Goal: Task Accomplishment & Management: Use online tool/utility

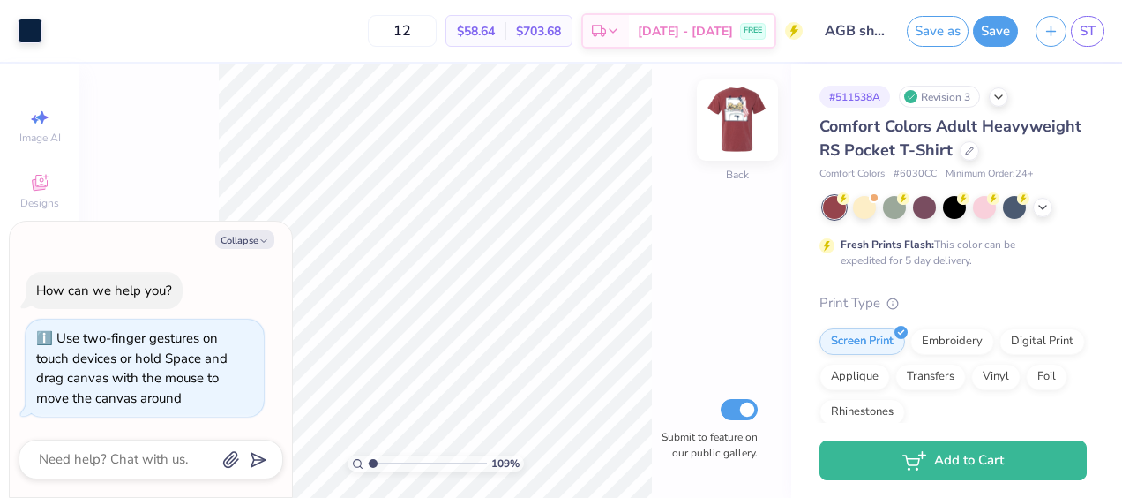
click at [735, 127] on img at bounding box center [737, 120] width 71 height 71
type input "1.09106283132476"
type textarea "x"
type input "1.09106283132476"
type textarea "x"
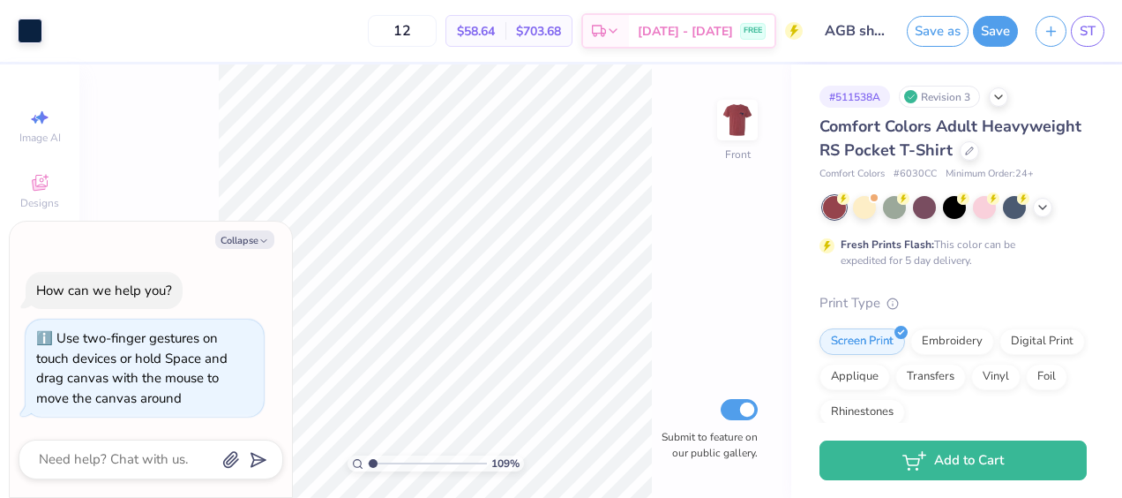
type input "1.09106283132476"
type textarea "x"
type input "1.36014680098032"
type textarea "x"
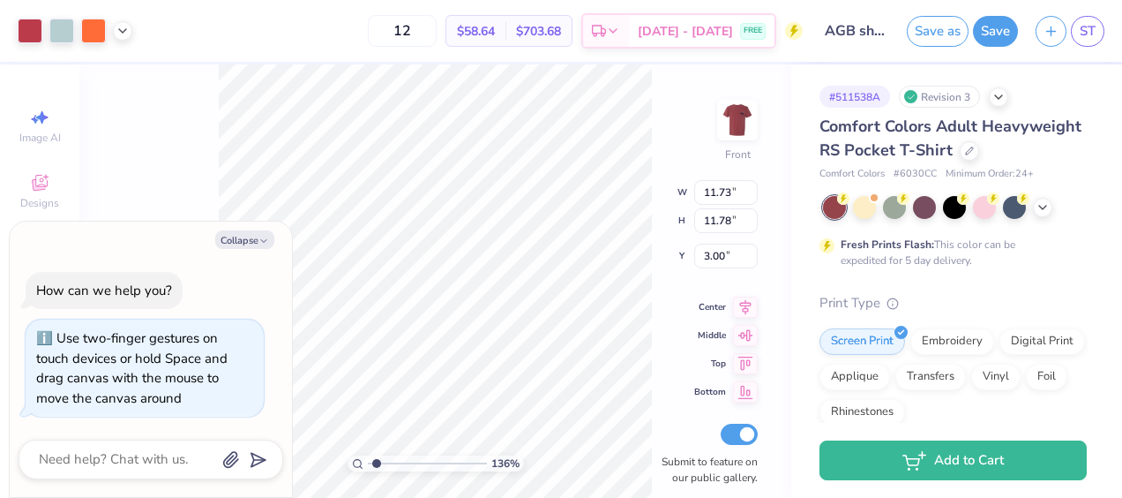
type input "1.36014680098032"
type textarea "x"
type input "1.36014680098032"
type textarea "x"
type input "1.36014680098032"
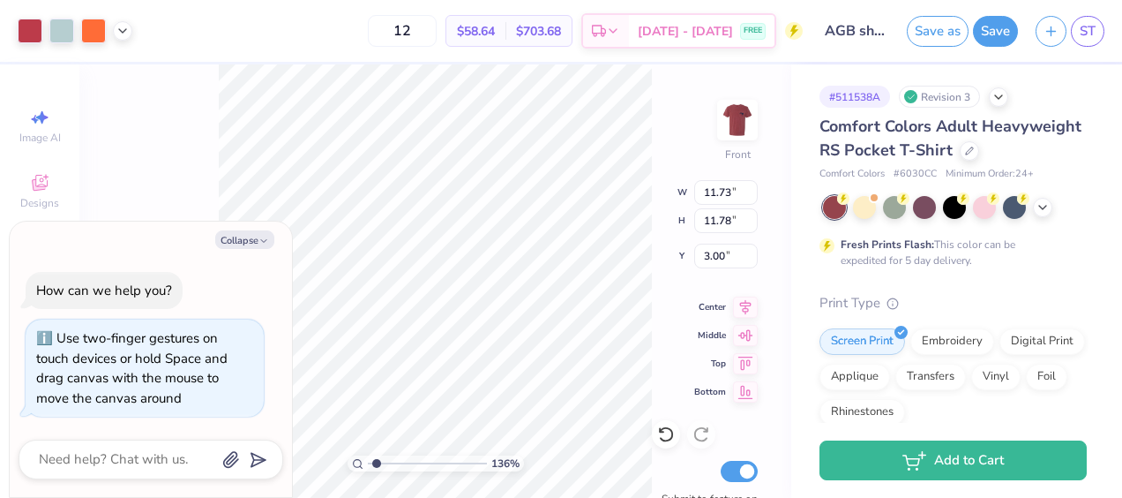
type textarea "x"
type input "1.36014680098032"
type textarea "x"
type input "1.36014680098032"
type textarea "x"
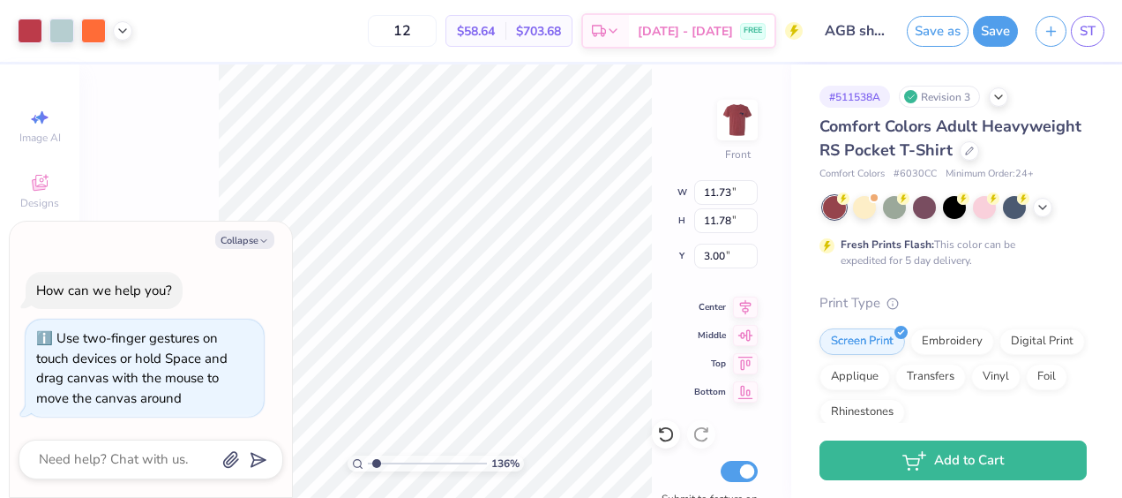
type input "1.36014680098032"
type textarea "x"
type input "1.93367674801829"
type textarea "x"
type input "1.93367674801829"
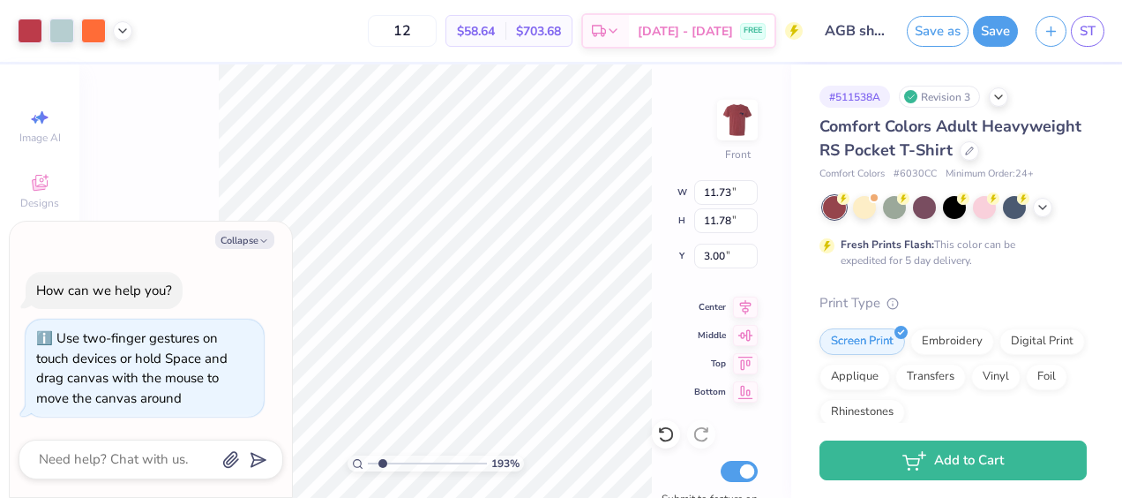
type textarea "x"
type input "1.93367674801829"
type textarea "x"
type input "1.93367674801829"
type textarea "x"
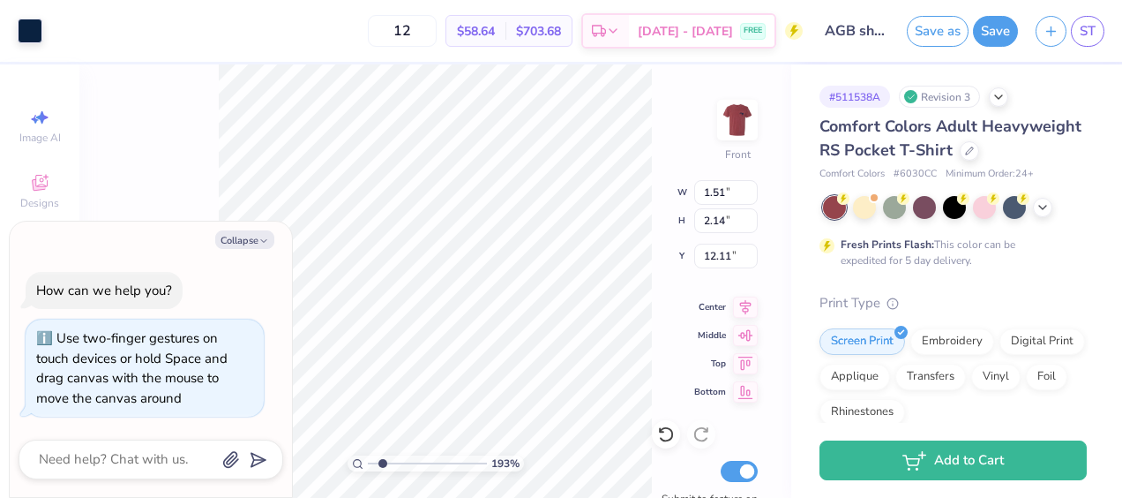
type input "1.51"
type input "2.14"
type input "12.11"
type input "1.93367674801829"
type textarea "x"
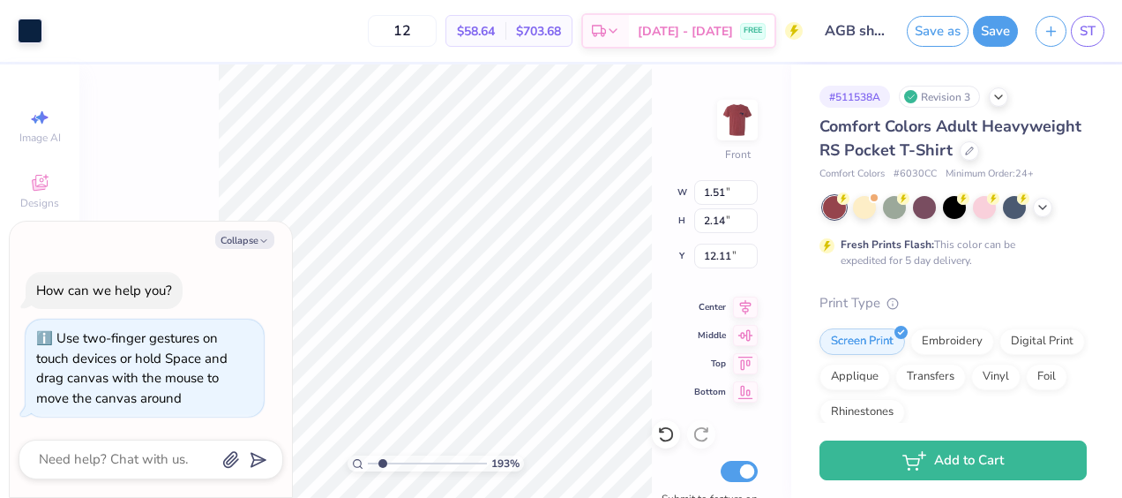
type input "1.93367674801829"
type textarea "x"
type input "1.93367674801829"
type textarea "x"
type input "0.88"
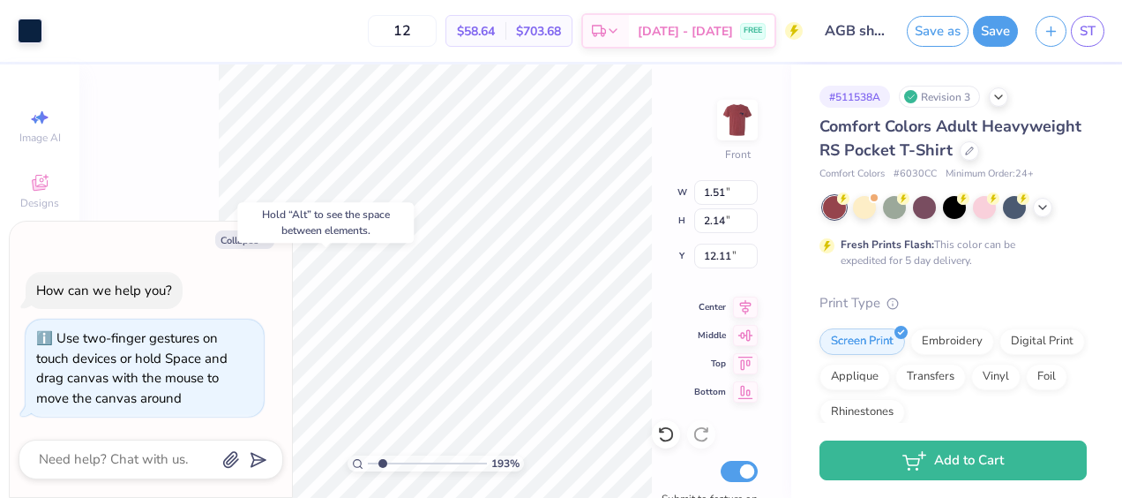
type input "0.88"
type input "11.83"
type input "1.93367674801829"
type textarea "x"
type input "1.93367674801829"
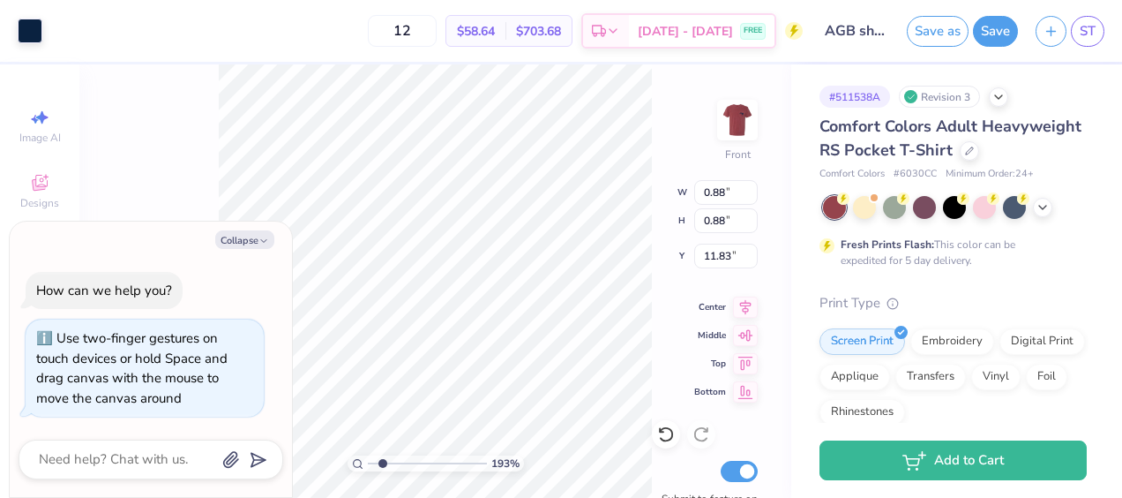
type textarea "x"
type input "11.67"
click at [655, 313] on div "131 % Front W 0.88 0.88 " H 0.88 0.88 " Y 11.67 11.67 " Center Middle Top Botto…" at bounding box center [435, 280] width 712 height 433
type input "1.30877284562161"
type textarea "x"
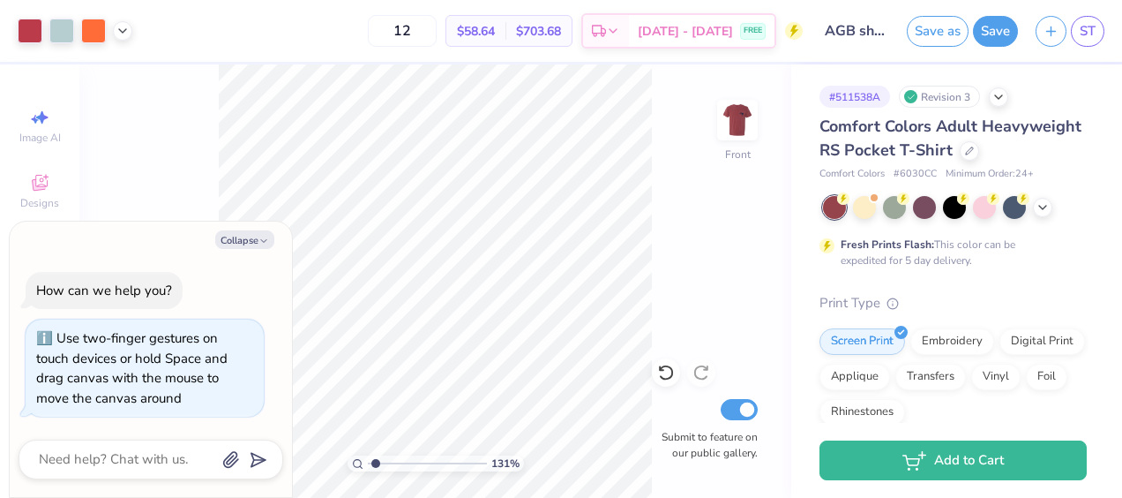
type input "1.30877284562161"
type textarea "x"
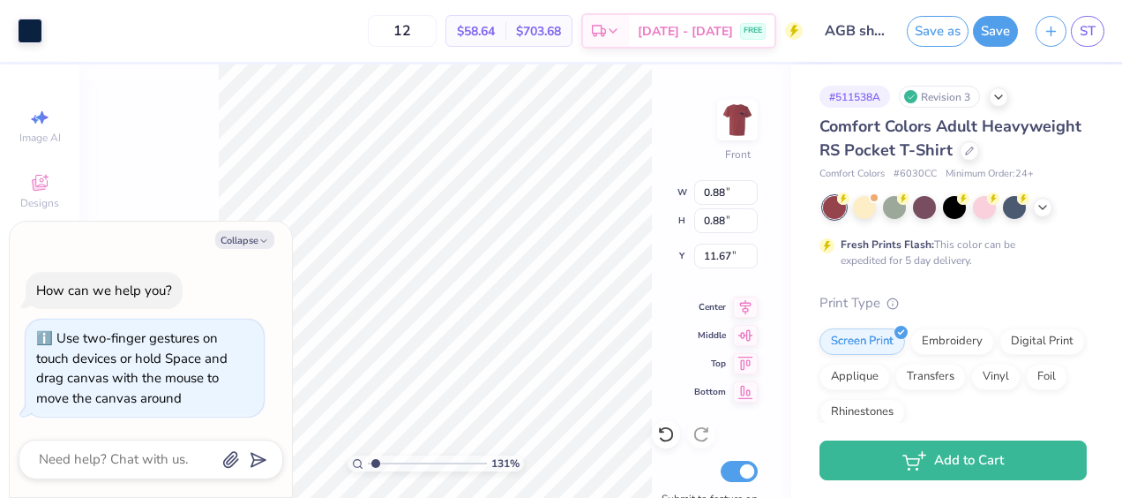
type input "1.30877284562161"
type textarea "x"
click at [746, 300] on icon at bounding box center [745, 304] width 25 height 21
type input "1.30877284562161"
type textarea "x"
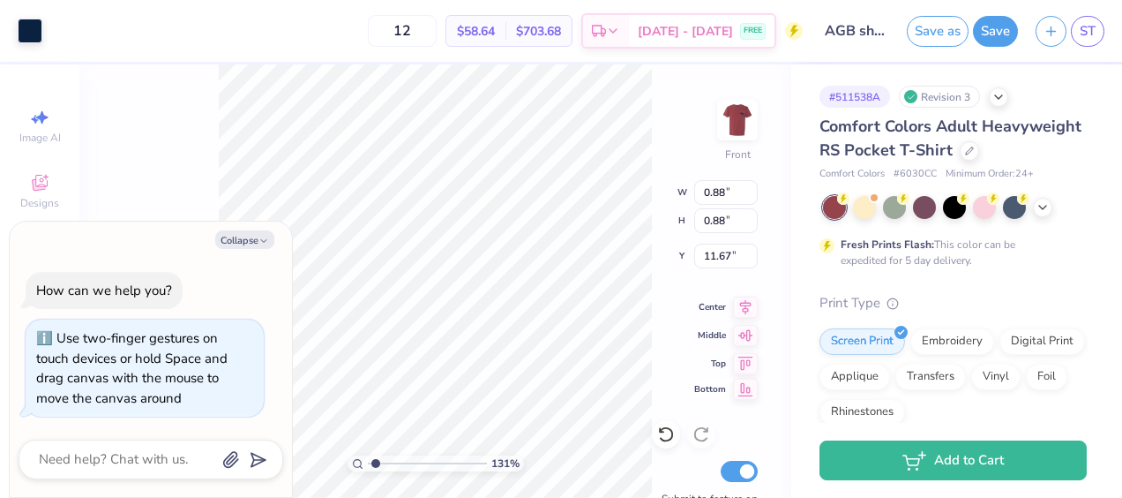
type input "1.30877284562161"
type textarea "x"
type input "6.42"
type input "3.07"
type input "11.45"
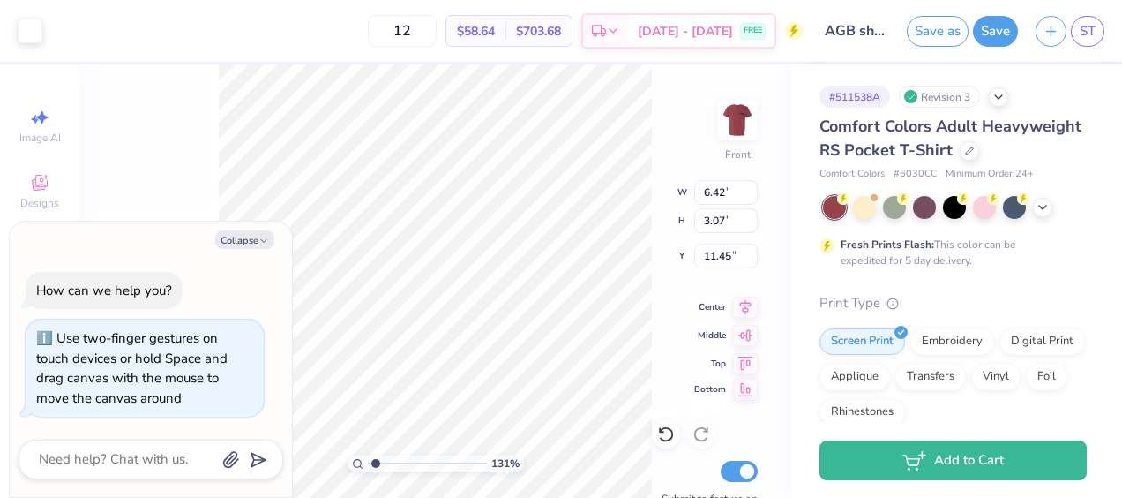
type input "1.30877284562161"
type textarea "x"
type input "1.51"
type input "2.14"
type input "12.11"
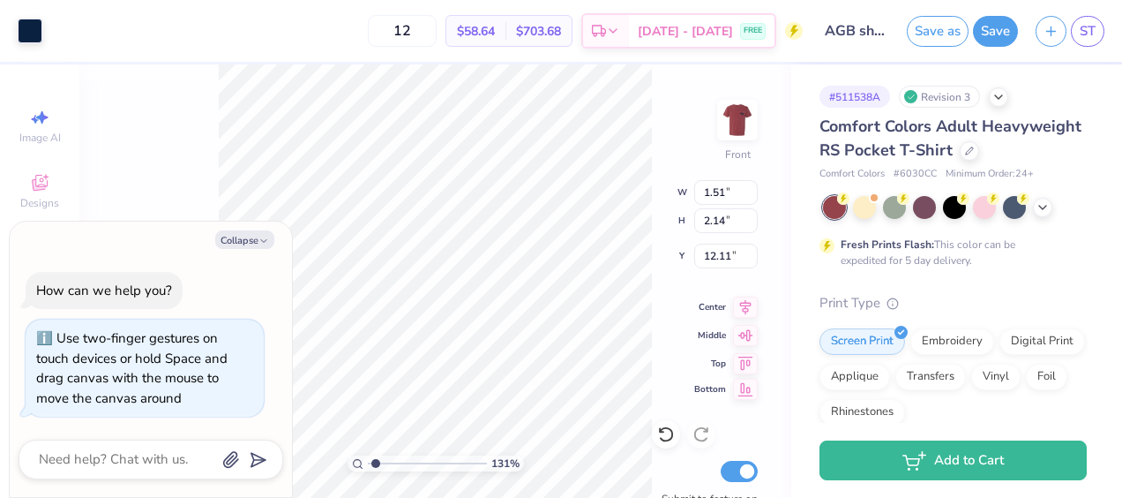
type input "1.30877284562161"
type textarea "x"
type input "6.42"
type input "3.07"
type input "11.45"
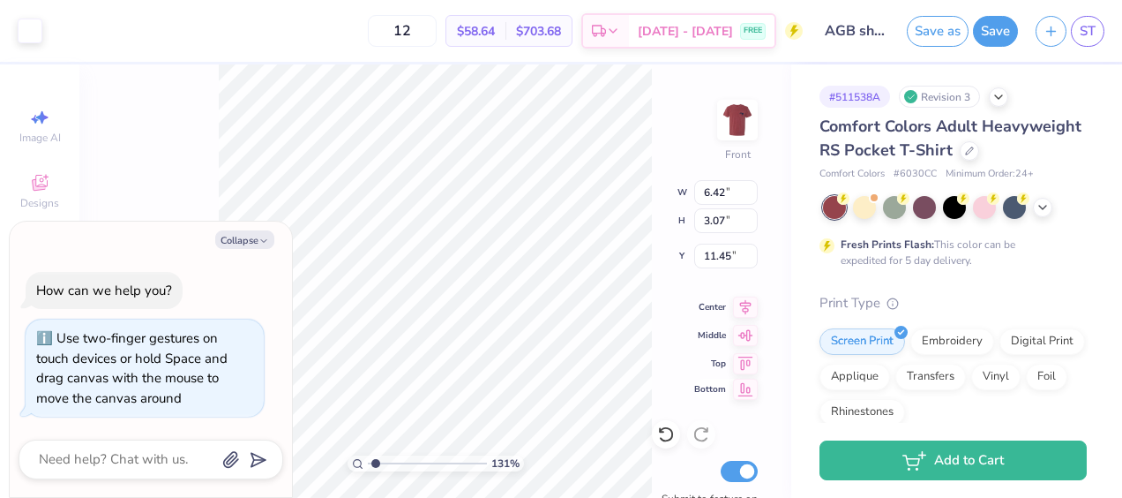
type input "1.30877284562161"
type textarea "x"
type input "1.30877284562161"
type textarea "x"
type input "1.30877284562161"
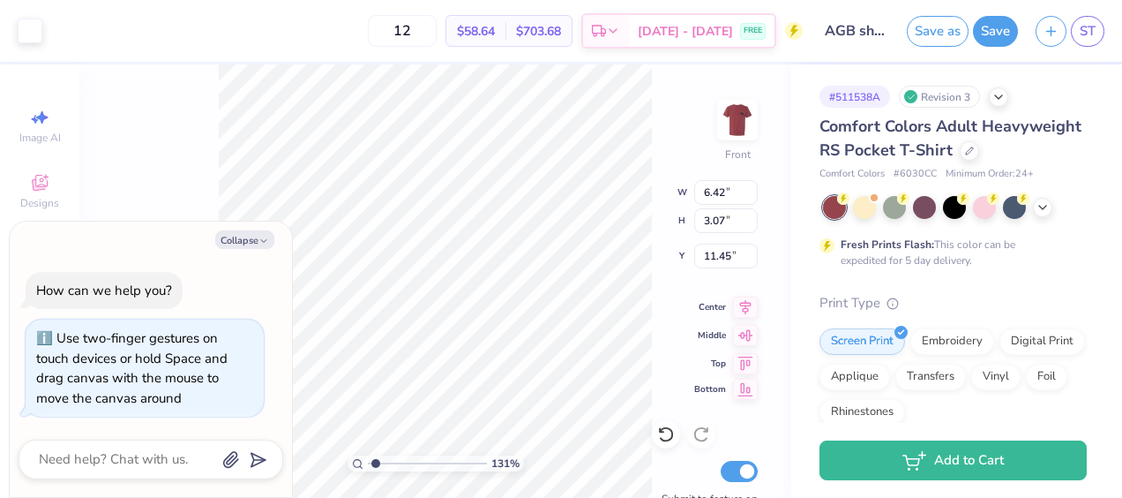
type textarea "x"
type input "1.30877284562161"
type textarea "x"
type input "1.30877284562161"
click at [258, 240] on button "Collapse" at bounding box center [244, 239] width 59 height 19
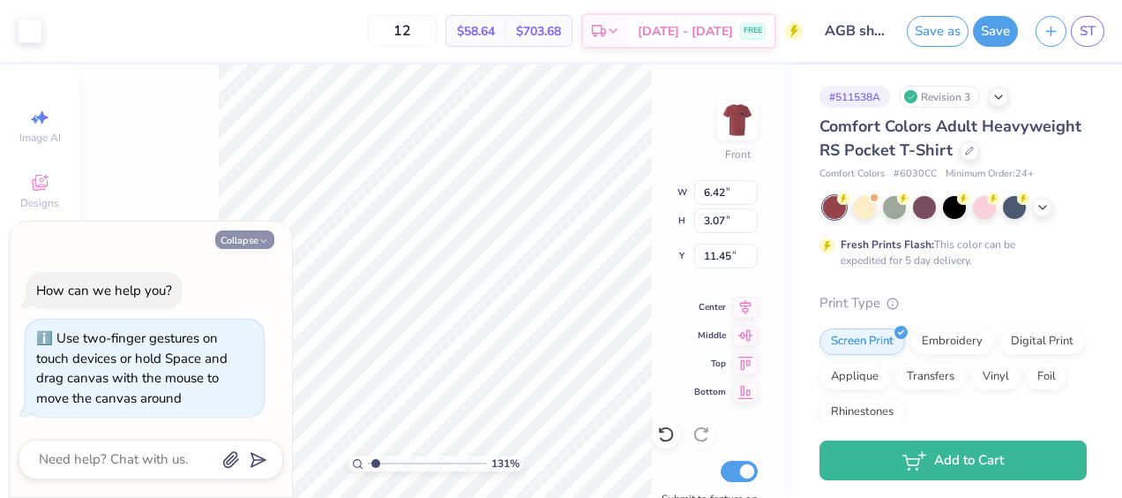
type textarea "x"
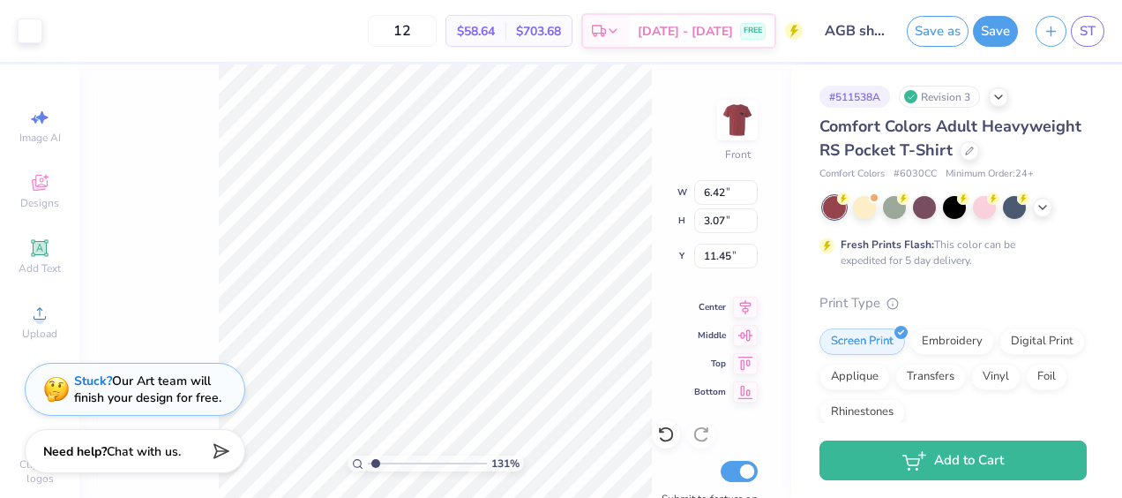
type input "1.30877284562161"
type input "0.88"
type input "11.67"
type input "1.30877284562161"
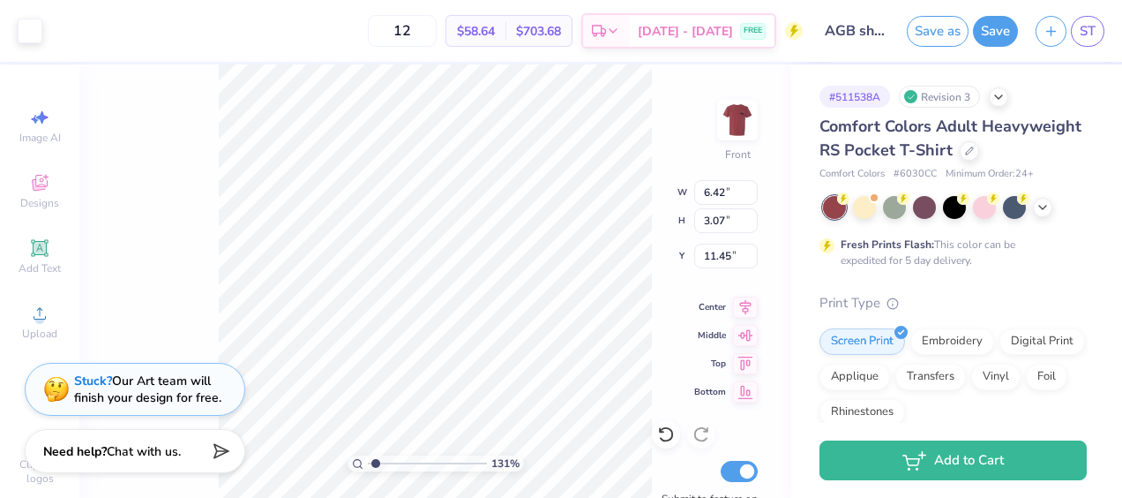
type input "11.50"
click at [168, 293] on div "131 % Front W 6.42 6.42 " H 3.07 3.07 " Y 11.50 11.50 " Center Middle Top Botto…" at bounding box center [435, 280] width 712 height 433
type input "1.30877284562161"
type input "10.32"
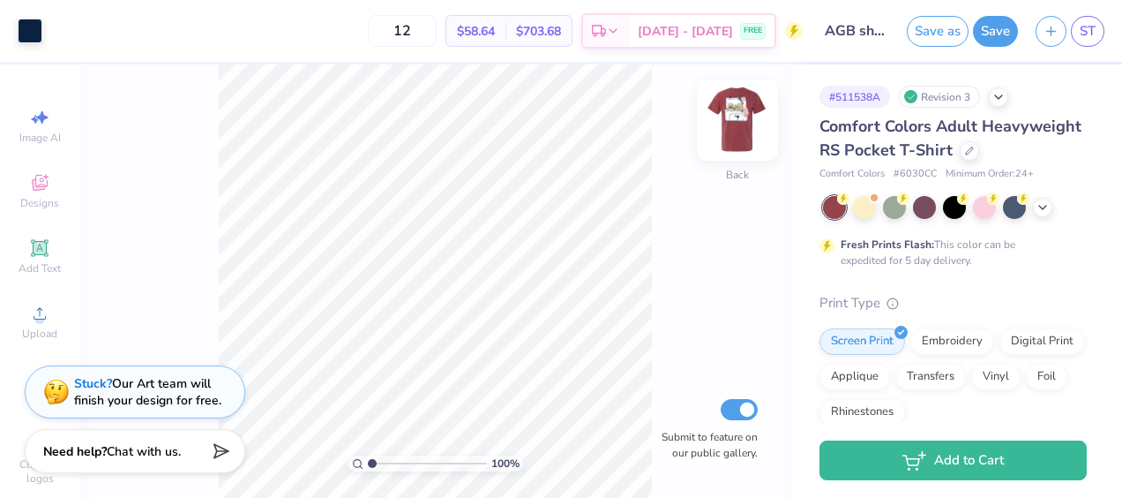
click at [741, 124] on img at bounding box center [737, 120] width 71 height 71
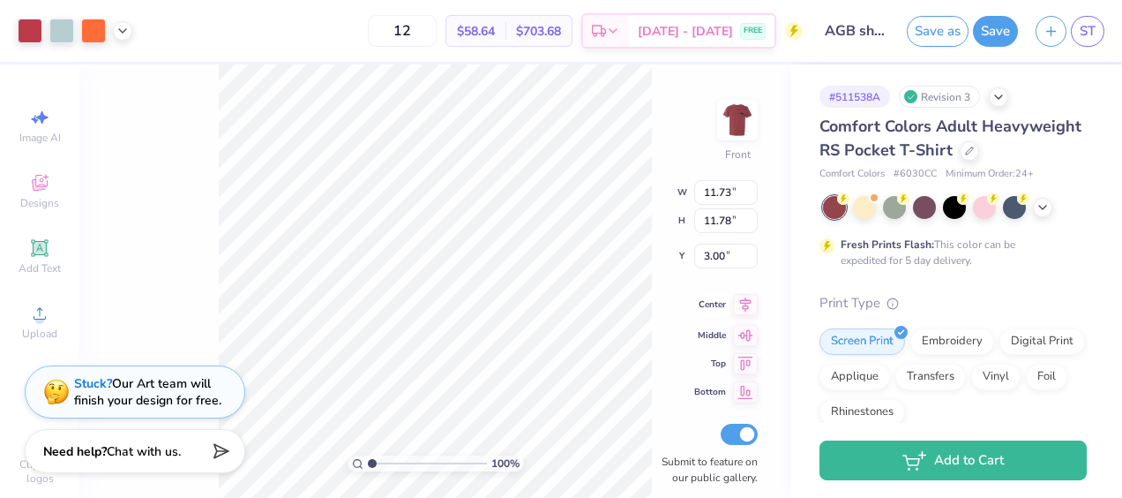
click at [743, 302] on icon at bounding box center [745, 304] width 25 height 21
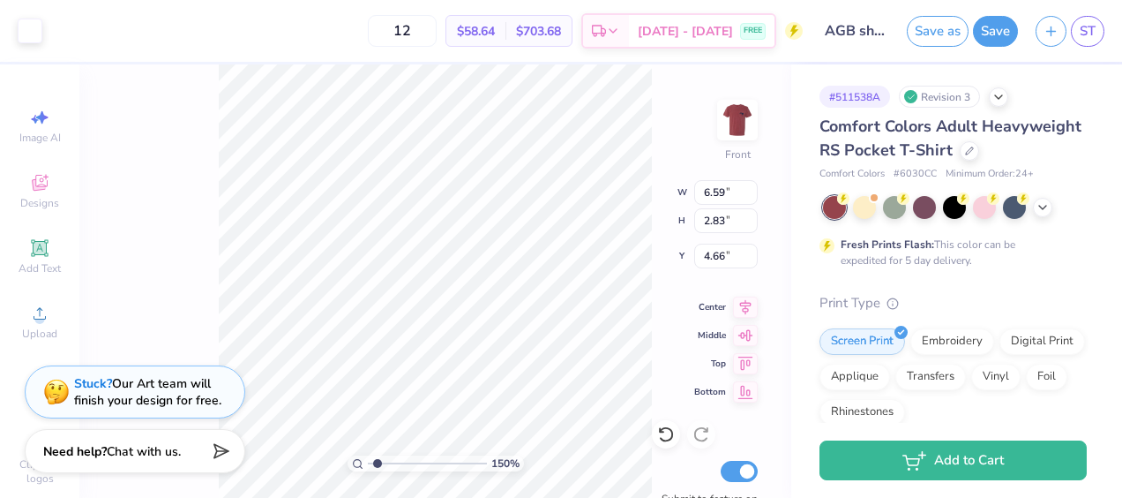
type input "1.49816882507581"
type input "4.64"
click at [655, 116] on div "150 % Front W 6.59 6.59 " H 2.83 2.83 " Y 4.64 4.64 " Center Middle Top Bottom …" at bounding box center [435, 280] width 712 height 433
type input "1.49816882507581"
type input "5.93"
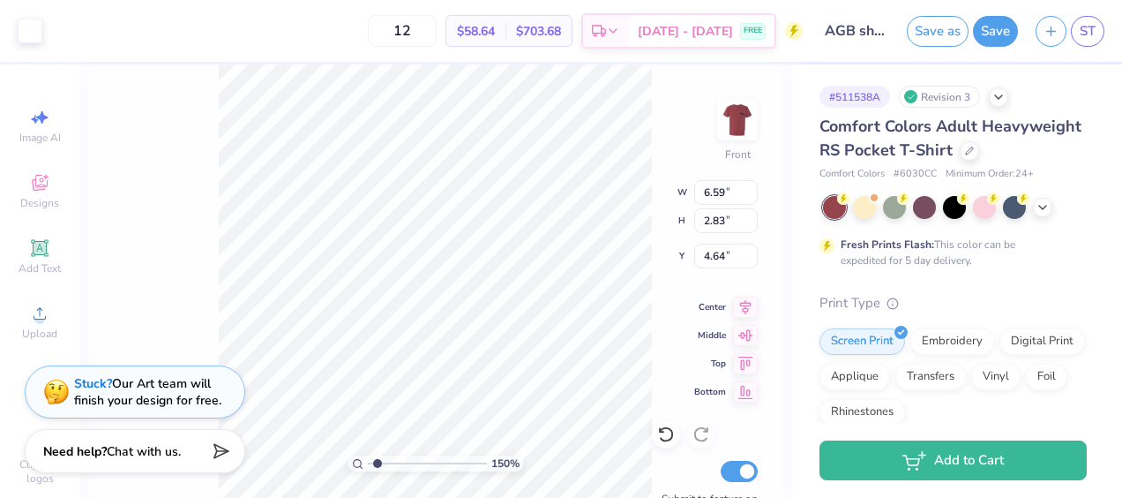
type input "5.15"
type input "3.97"
type input "1.49816882507581"
type input "1.51"
type input "2.14"
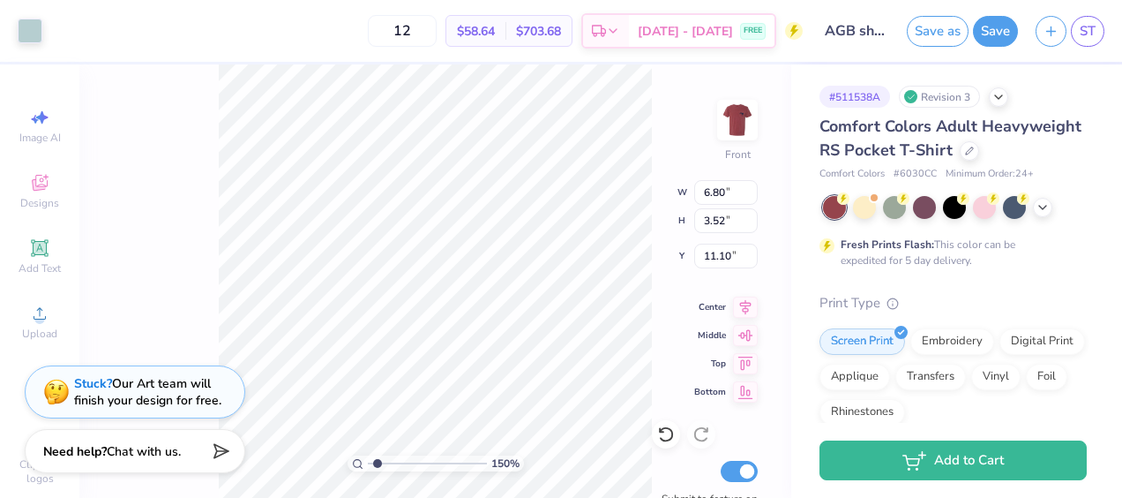
type input "12.11"
type input "1.49816882507581"
type input "11.53"
click at [499, 461] on span "150 %" at bounding box center [505, 463] width 28 height 16
type input "1.49816882507581"
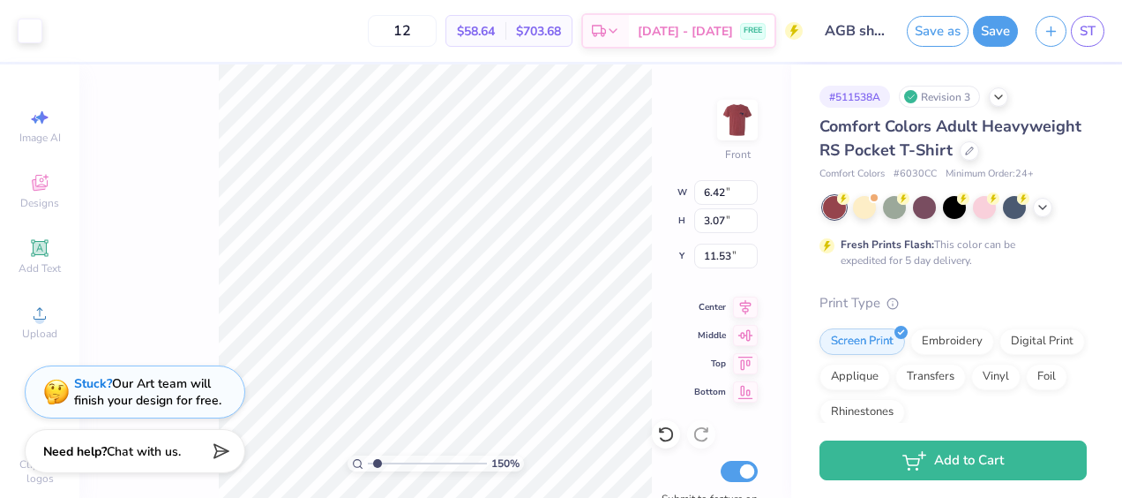
type input "11.50"
type input "1.49816882507581"
type input "1.51"
type input "2.14"
type input "12.11"
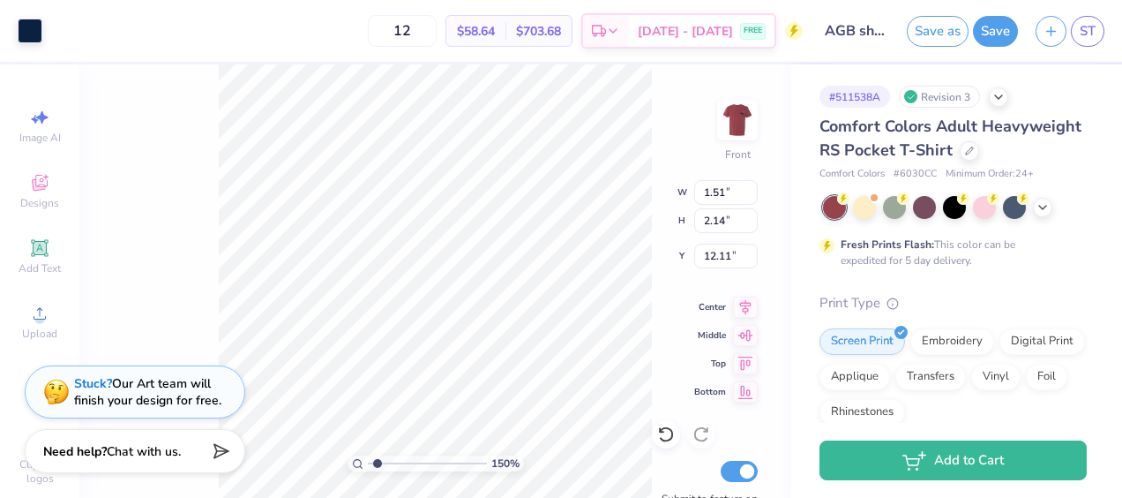
type input "1.49816882507581"
type input "6.42"
type input "3.07"
type input "11.50"
type input "1.49816882507581"
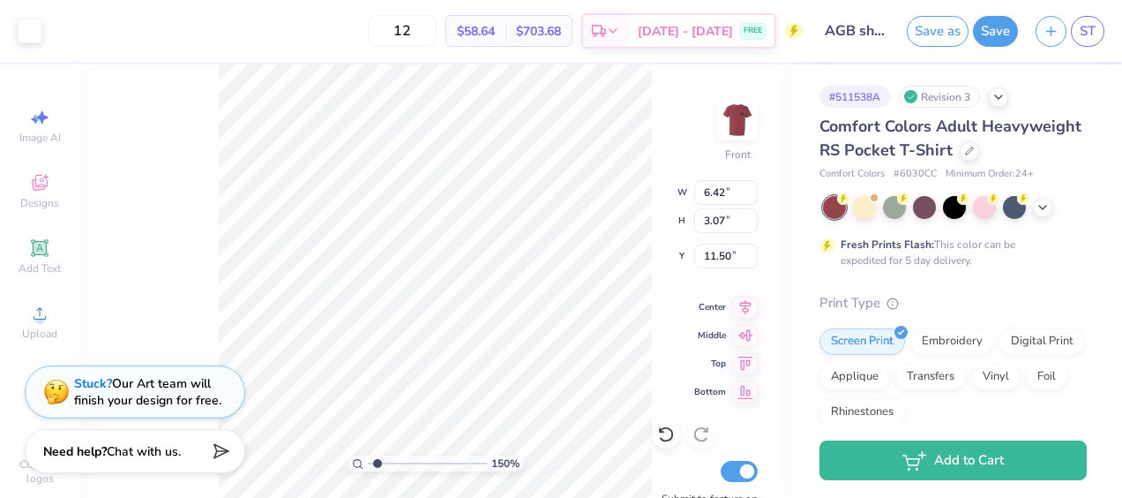
type input "0.88"
type input "11.83"
type input "1.49816882507581"
type input "6.42"
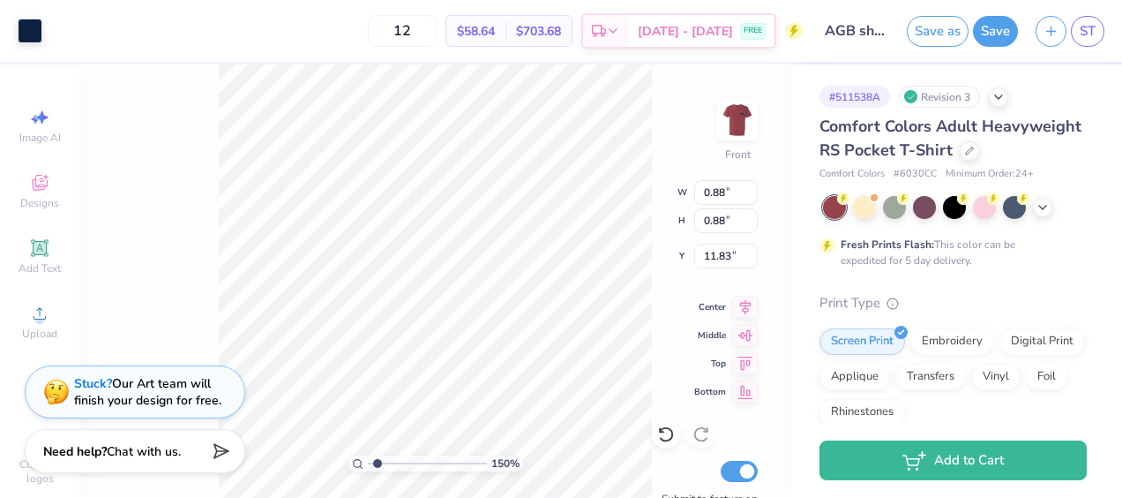
type input "3.07"
type input "11.50"
click at [738, 101] on img at bounding box center [737, 120] width 71 height 71
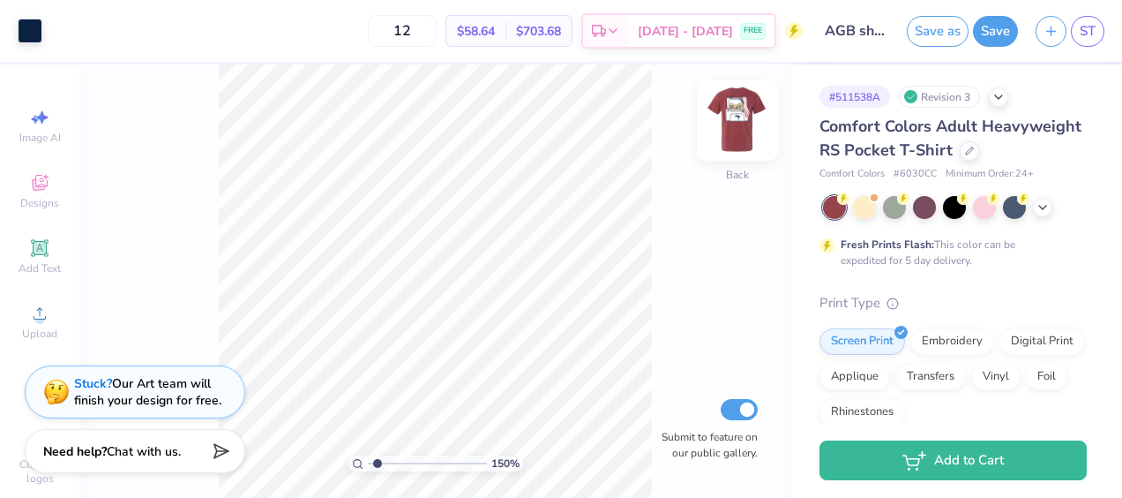
click at [732, 118] on img at bounding box center [737, 120] width 71 height 71
click at [743, 117] on img at bounding box center [737, 120] width 71 height 71
click at [723, 145] on img at bounding box center [737, 120] width 71 height 71
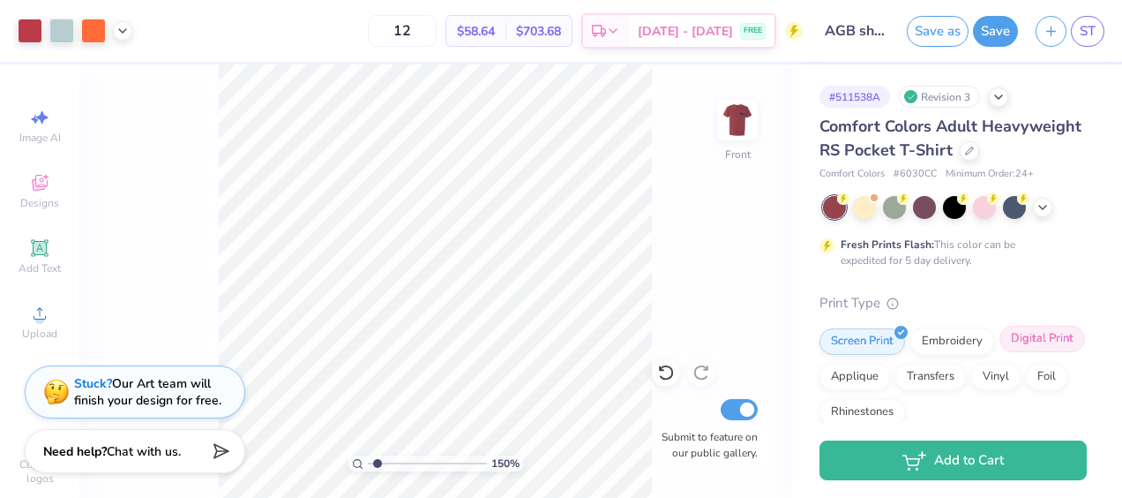
click at [1000, 352] on div "Digital Print" at bounding box center [1043, 339] width 86 height 26
click at [862, 379] on div "Screen Print Embroidery Digital Print Applique Transfers Vinyl Foil Rhinestones" at bounding box center [953, 376] width 267 height 97
click at [859, 352] on div "Screen Print" at bounding box center [863, 339] width 86 height 26
click at [41, 251] on icon at bounding box center [39, 247] width 21 height 21
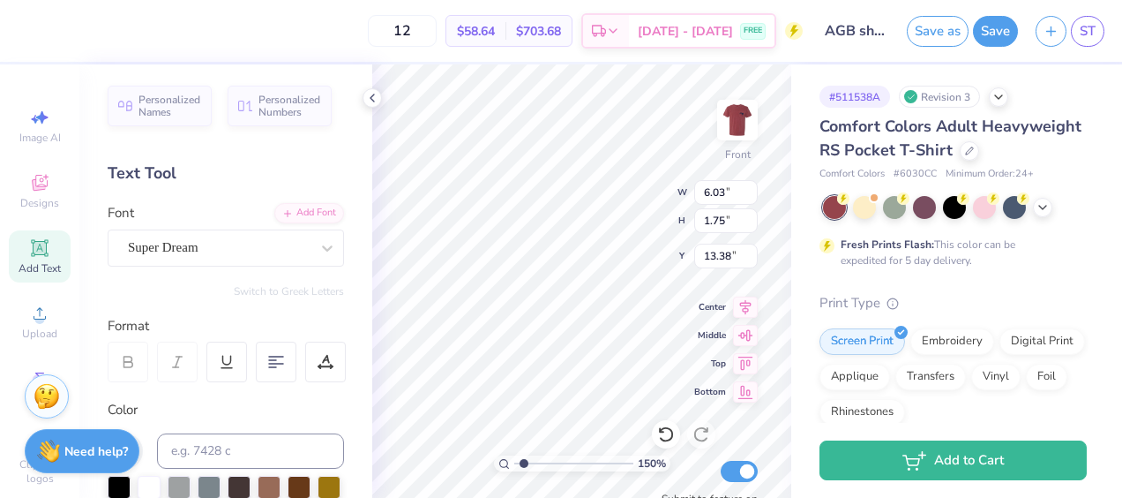
type input "1.49816882507581"
type input "15.40"
click at [240, 258] on div at bounding box center [219, 248] width 182 height 24
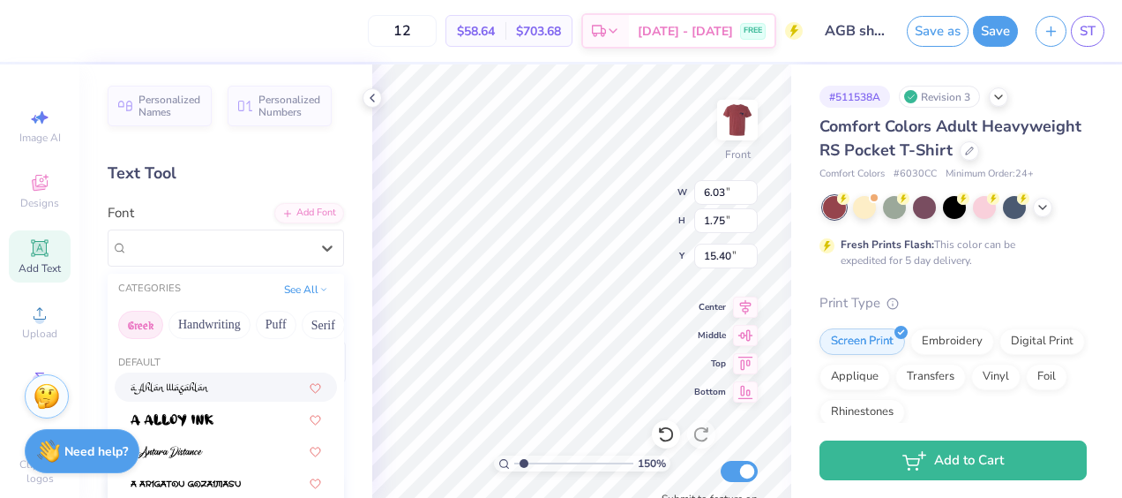
click at [141, 326] on button "Greek" at bounding box center [140, 325] width 45 height 28
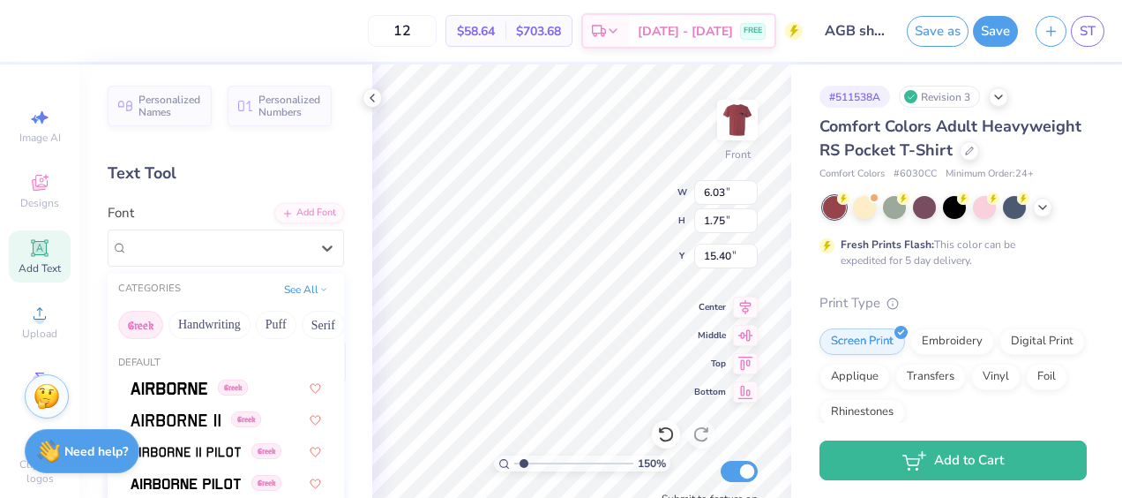
scroll to position [26, 0]
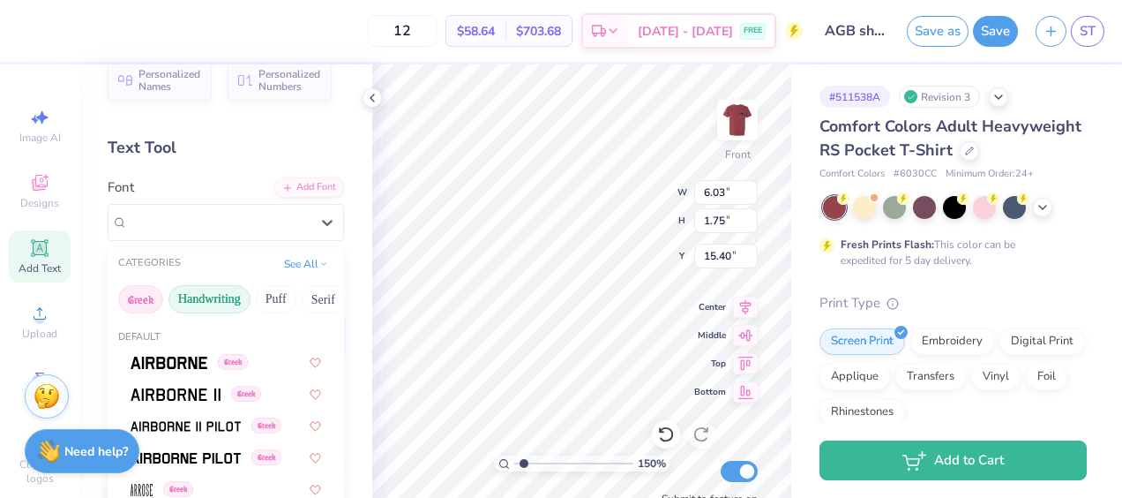
click at [228, 300] on button "Handwriting" at bounding box center [209, 299] width 82 height 28
type input "1.49816882507581"
